Goal: Transaction & Acquisition: Obtain resource

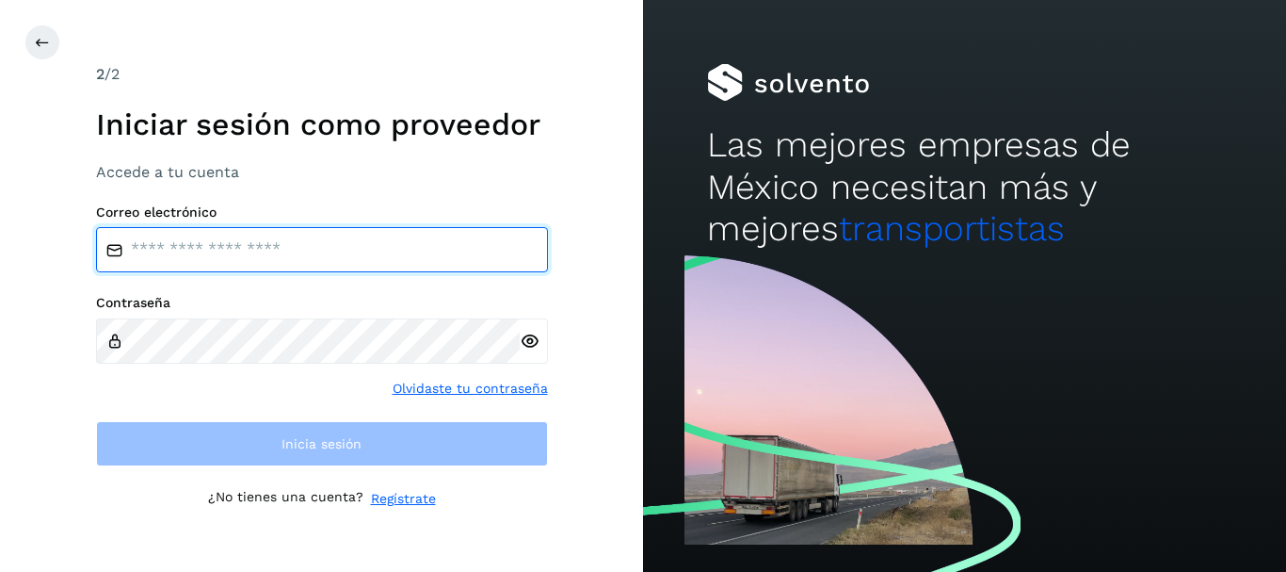
click at [234, 247] on input "email" at bounding box center [322, 249] width 452 height 45
type input "**********"
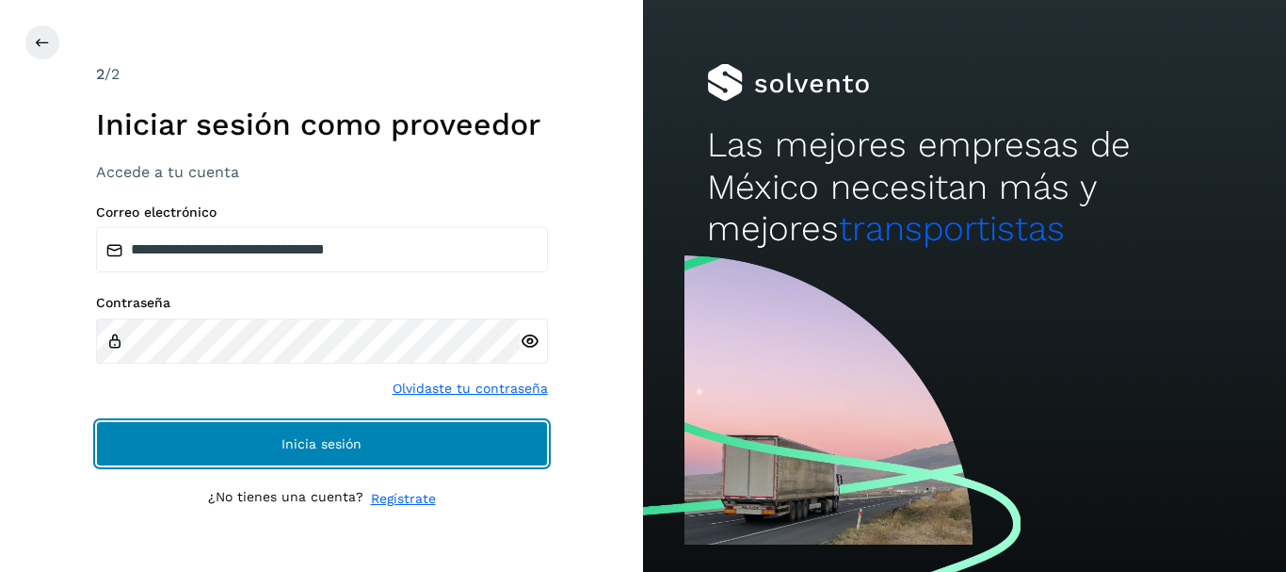
click at [281, 452] on button "Inicia sesión" at bounding box center [322, 443] width 452 height 45
click at [411, 454] on button "Inicia sesión" at bounding box center [322, 443] width 452 height 45
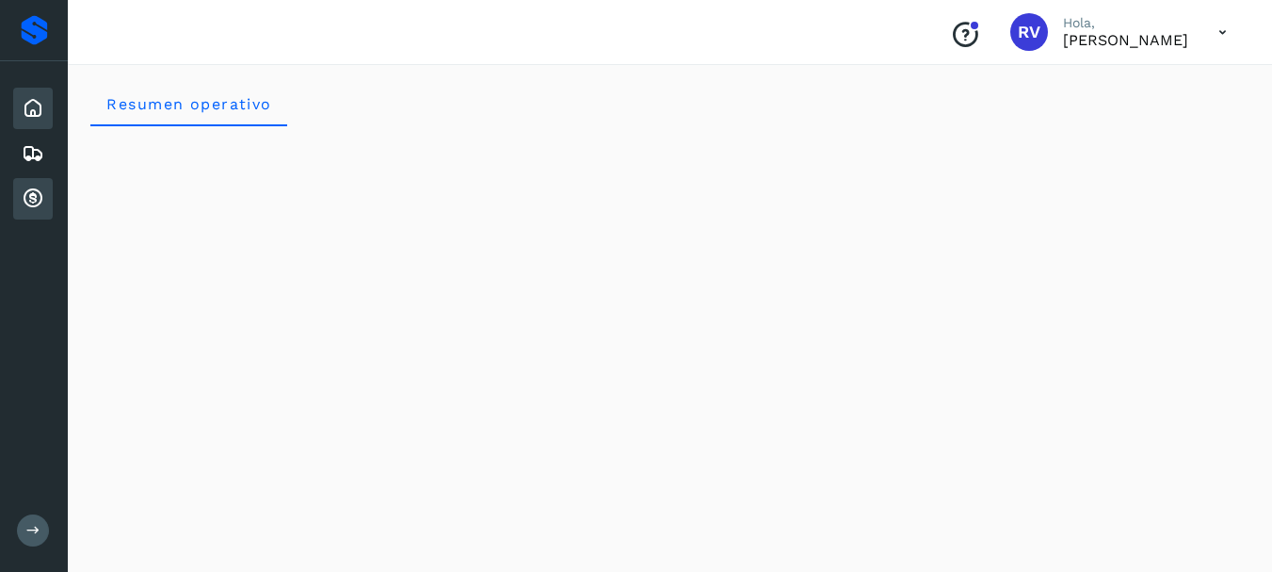
click at [32, 205] on icon at bounding box center [33, 198] width 23 height 23
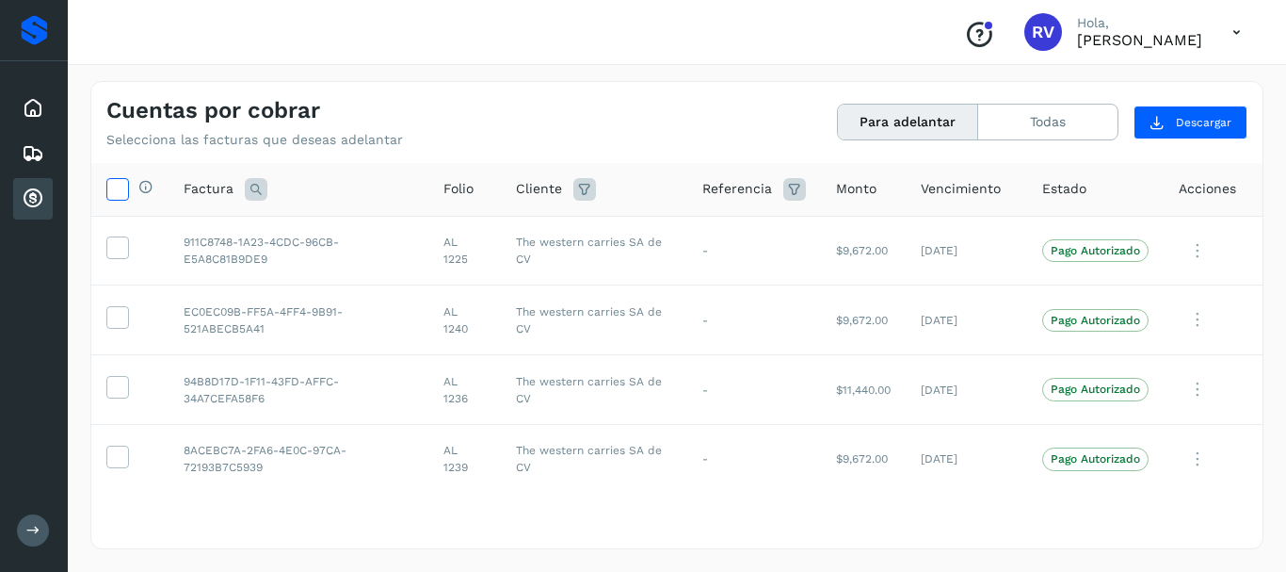
click at [121, 198] on span at bounding box center [117, 192] width 20 height 15
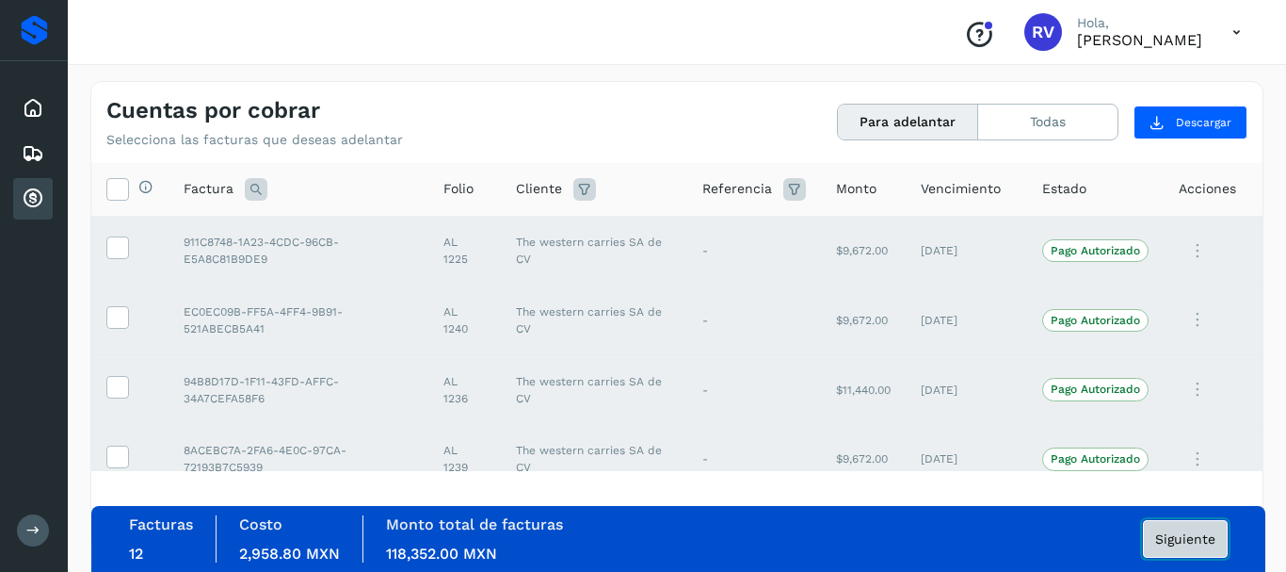
click at [1207, 529] on button "Siguiente" at bounding box center [1185, 539] width 85 height 38
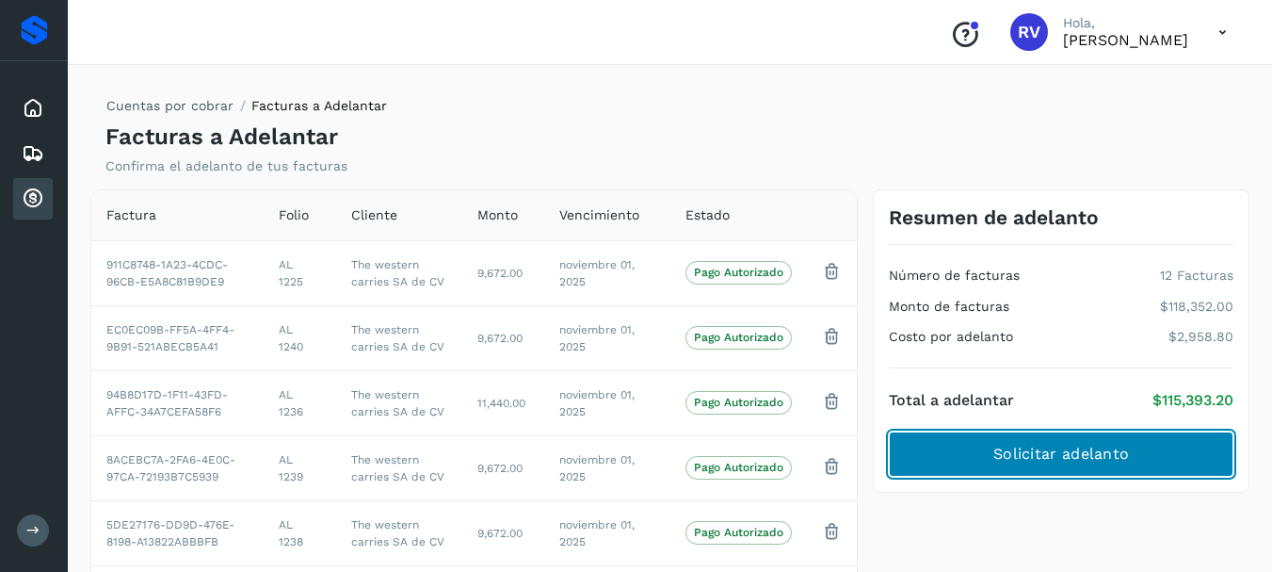
click at [1076, 437] on button "Solicitar adelanto" at bounding box center [1061, 453] width 345 height 45
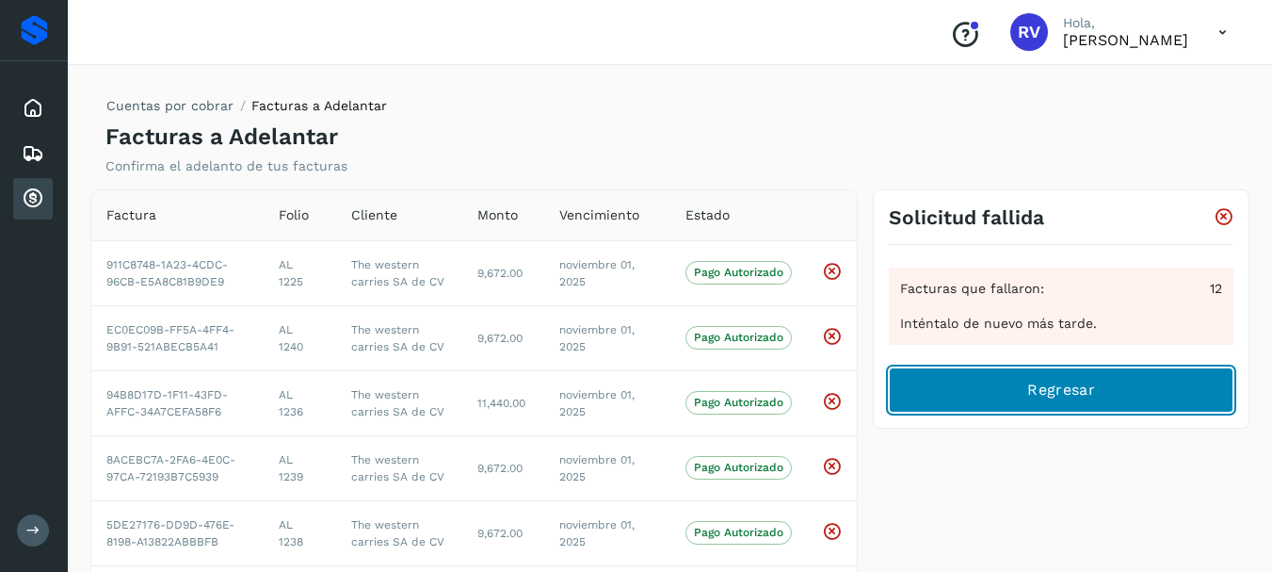
click at [1147, 409] on button "Regresar" at bounding box center [1061, 389] width 345 height 45
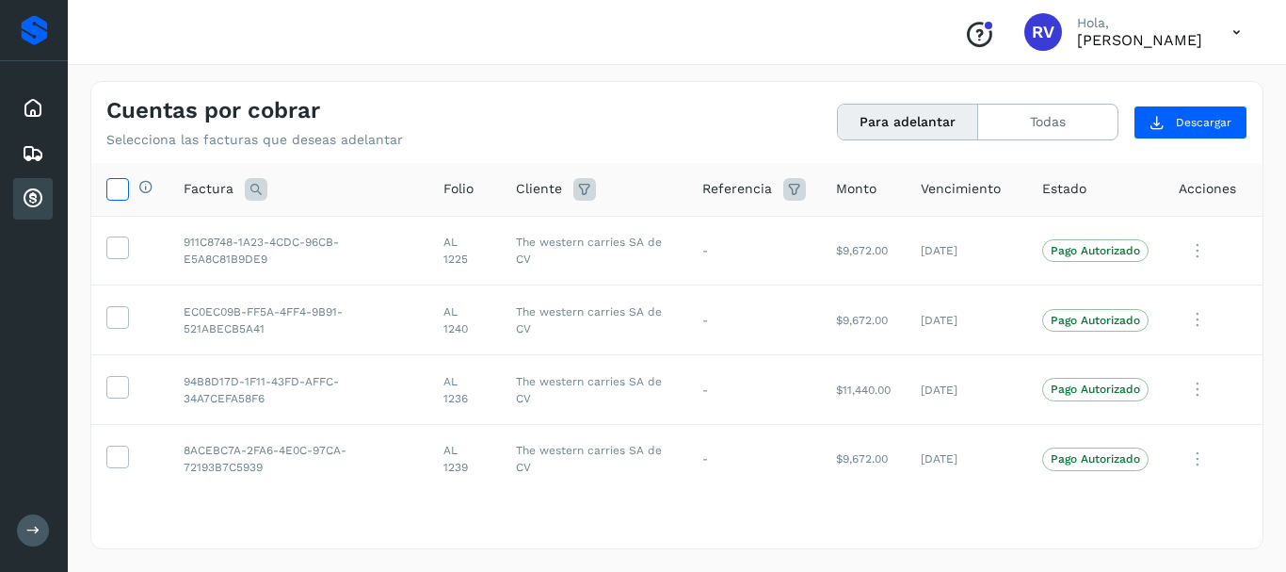
click at [107, 197] on icon at bounding box center [117, 188] width 20 height 20
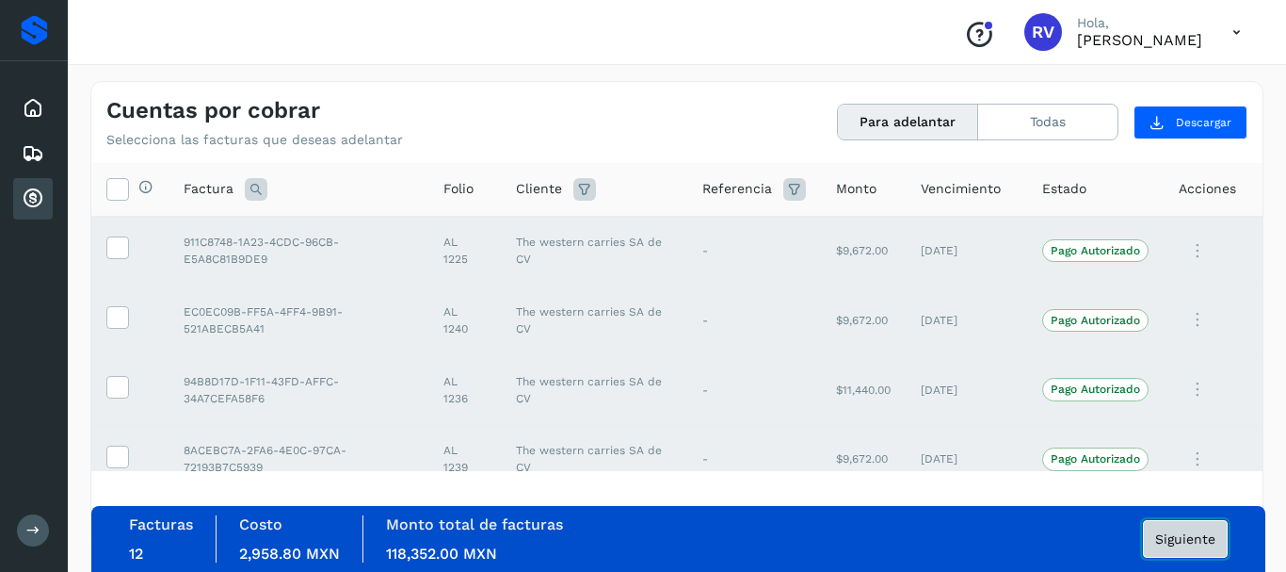
click at [1199, 533] on span "Siguiente" at bounding box center [1185, 538] width 60 height 13
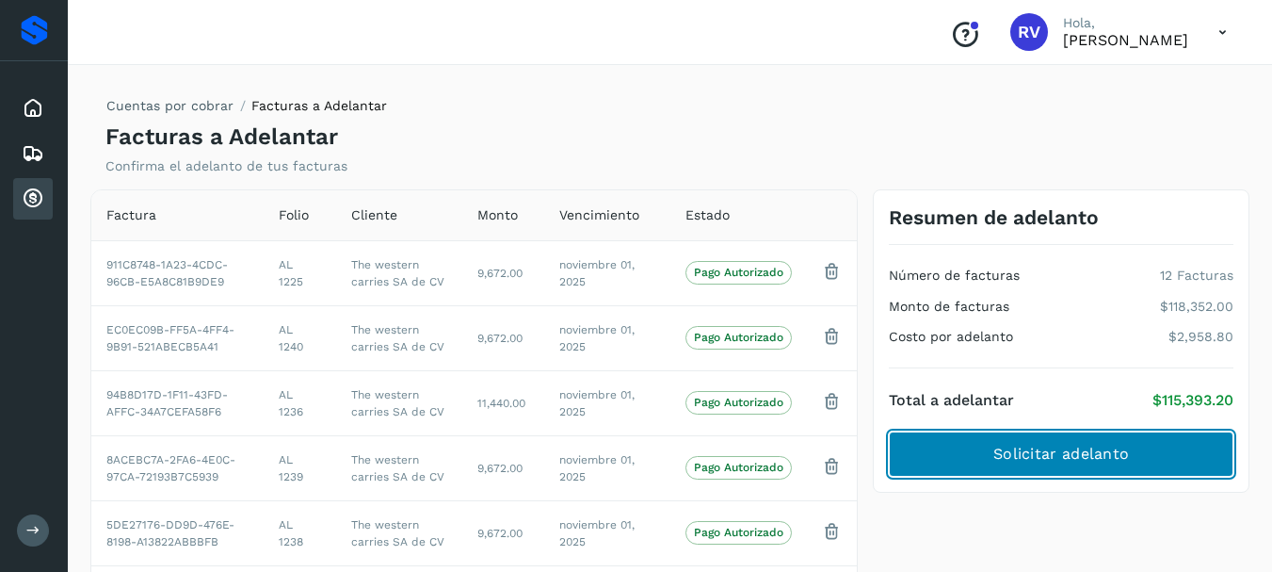
click at [1027, 453] on span "Solicitar adelanto" at bounding box center [1061, 453] width 136 height 21
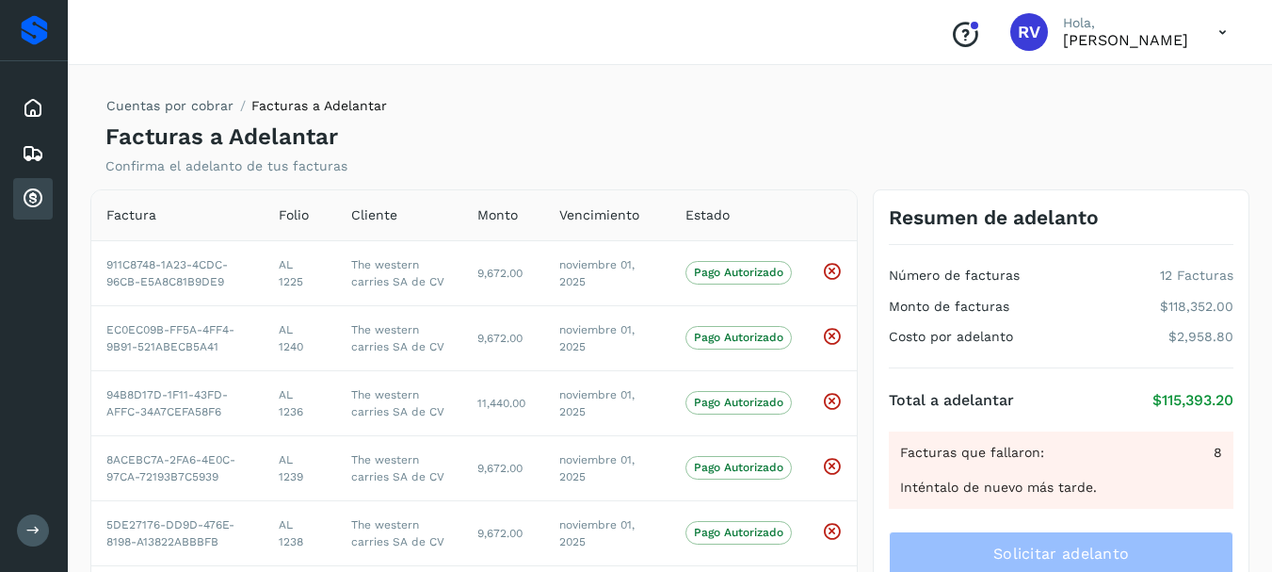
click at [864, 95] on div "Cuentas por cobrar Facturas a Adelantar Facturas a Adelantar Confirma el adelan…" at bounding box center [669, 127] width 1159 height 93
